Goal: Check status

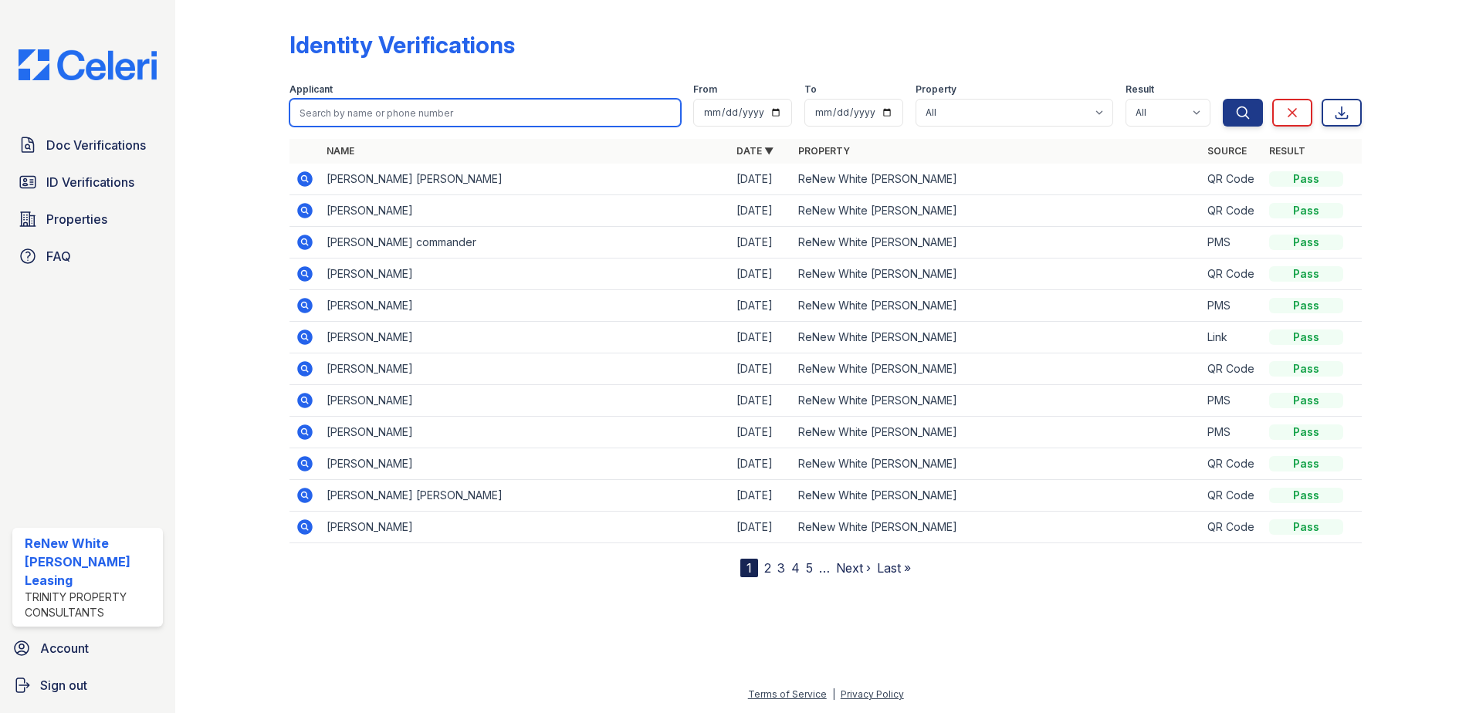
click at [412, 104] on input "search" at bounding box center [484, 113] width 391 height 28
type input "[PERSON_NAME]"
click at [1223, 99] on button "Search" at bounding box center [1243, 113] width 40 height 28
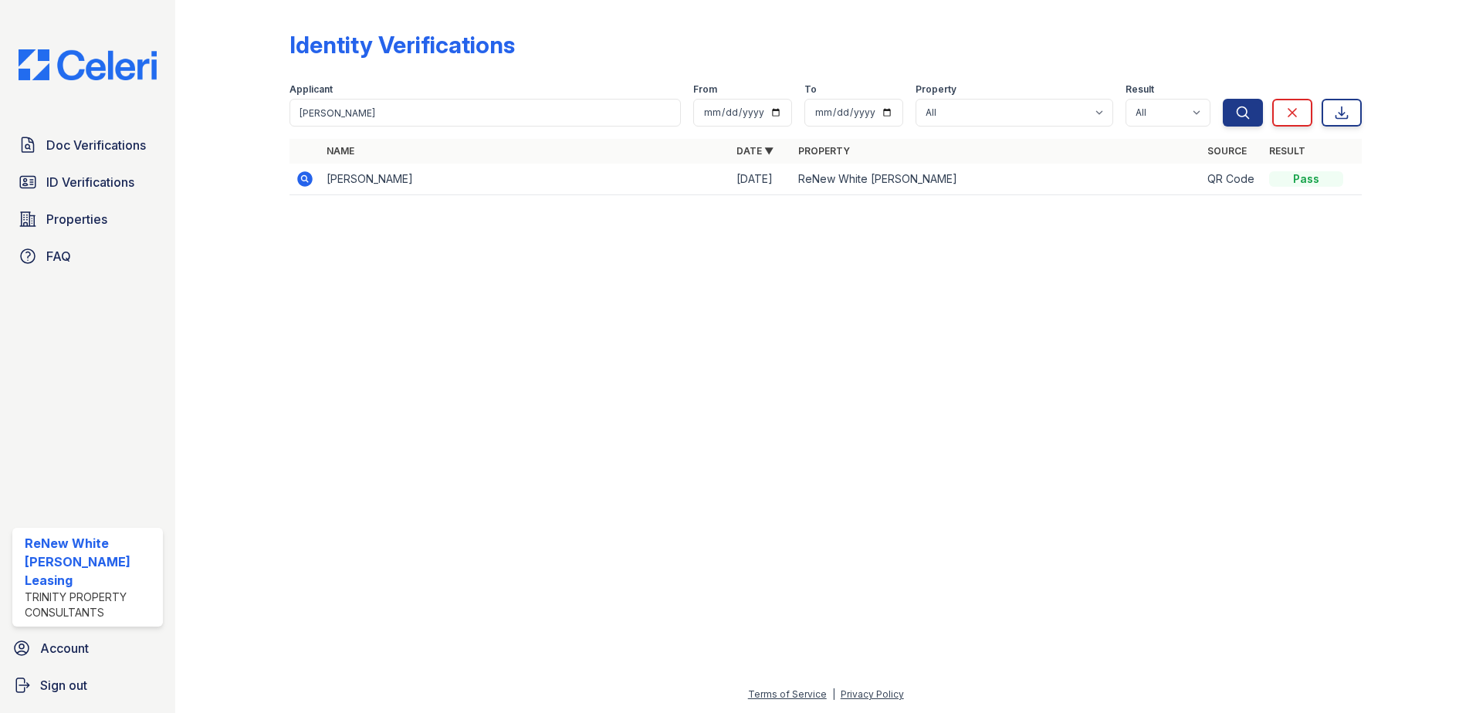
click at [305, 178] on icon at bounding box center [304, 178] width 4 height 4
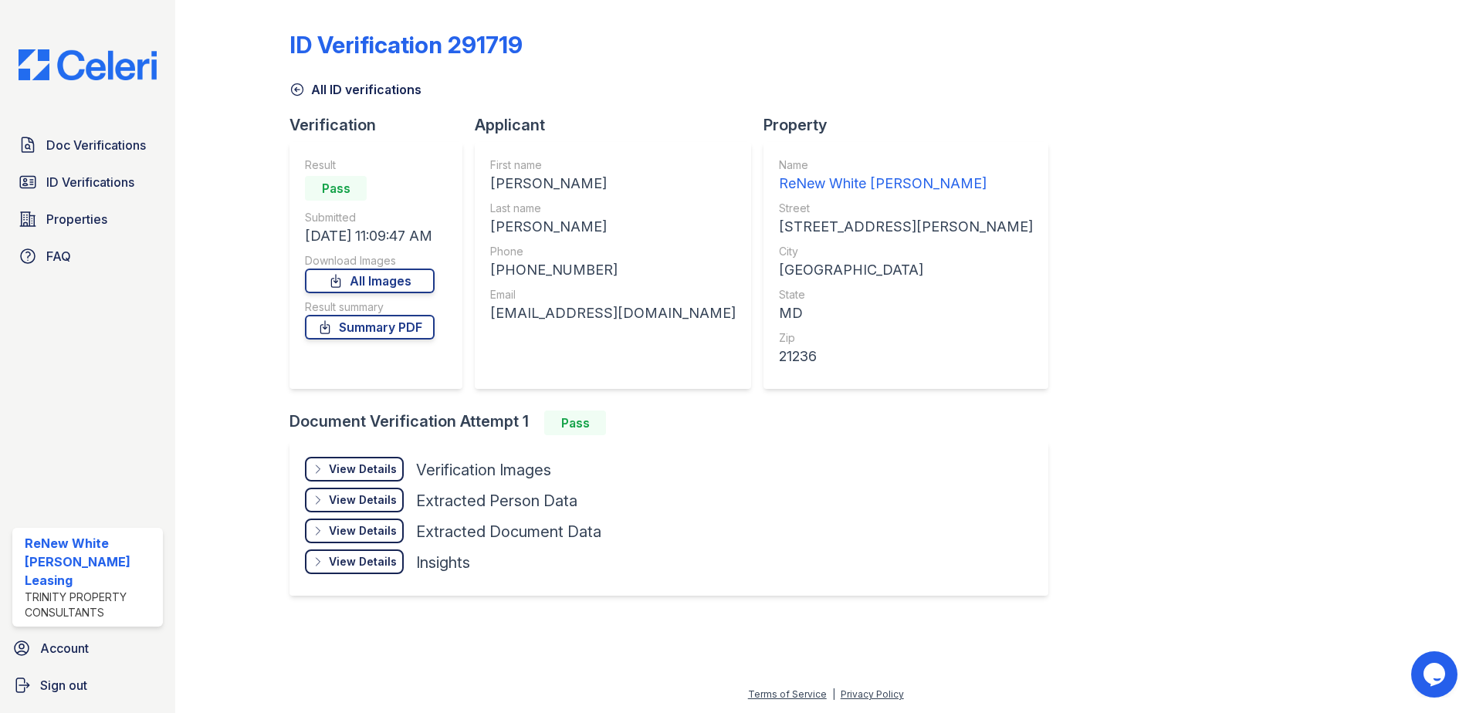
click at [342, 464] on div "View Details" at bounding box center [363, 469] width 68 height 15
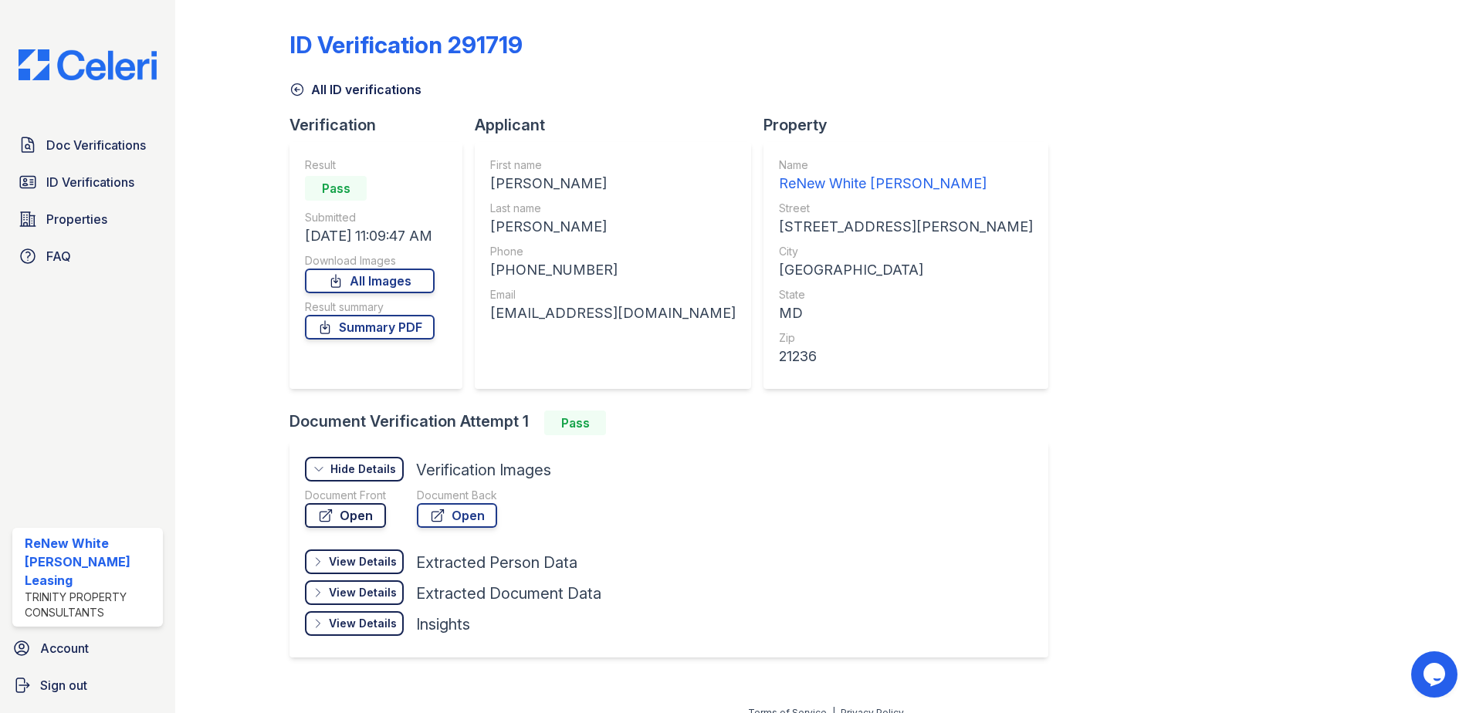
click at [357, 509] on link "Open" at bounding box center [345, 515] width 81 height 25
click at [350, 334] on link "Summary PDF" at bounding box center [370, 327] width 130 height 25
